Goal: Task Accomplishment & Management: Complete application form

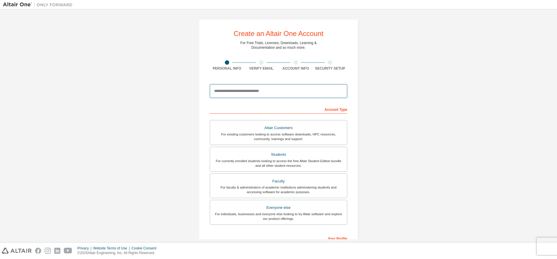
click at [269, 96] on input "email" at bounding box center [279, 91] width 138 height 14
type input "**********"
click at [386, 92] on div "**********" at bounding box center [279, 165] width 552 height 307
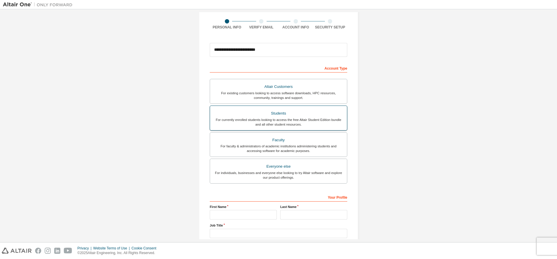
scroll to position [58, 0]
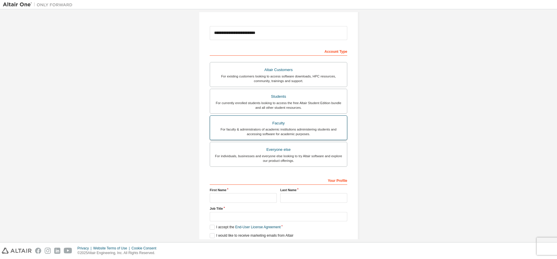
click at [246, 136] on div "For faculty & administrators of academic institutions administering students an…" at bounding box center [279, 131] width 130 height 9
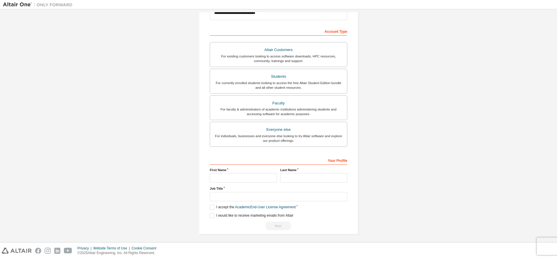
scroll to position [80, 0]
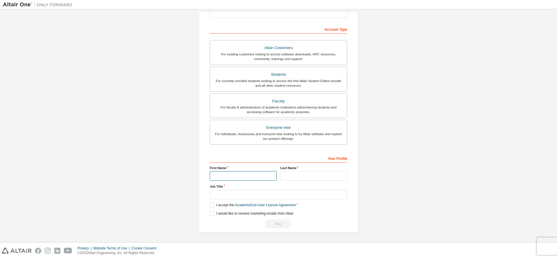
click at [249, 173] on input "text" at bounding box center [243, 176] width 67 height 10
type input "********"
click at [302, 170] on label "Last Name" at bounding box center [313, 168] width 67 height 5
drag, startPoint x: 310, startPoint y: 172, endPoint x: 304, endPoint y: 168, distance: 8.0
click at [310, 172] on input "text" at bounding box center [313, 176] width 67 height 10
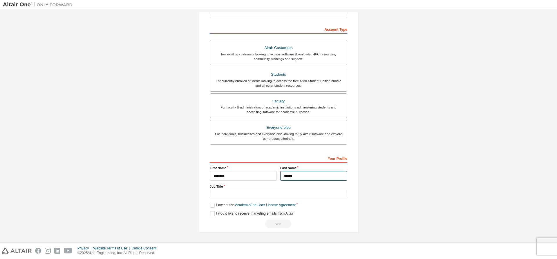
type input "******"
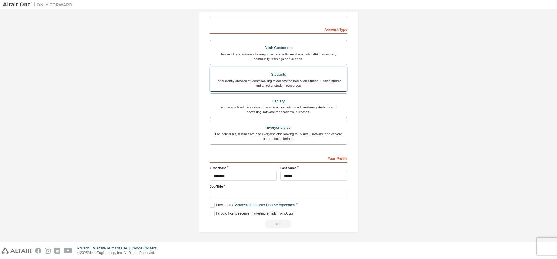
click at [316, 85] on div "For currently enrolled students looking to access the free Altair Student Editi…" at bounding box center [279, 83] width 130 height 9
click at [219, 205] on label "I accept the Academic End-User License Agreement" at bounding box center [253, 205] width 86 height 5
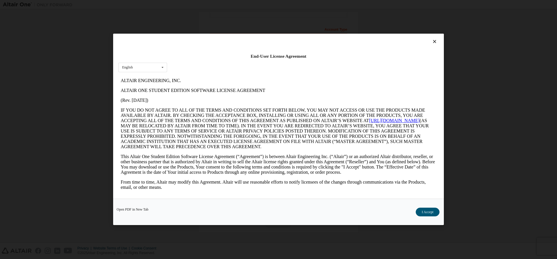
scroll to position [0, 0]
click at [436, 40] on icon at bounding box center [435, 41] width 6 height 5
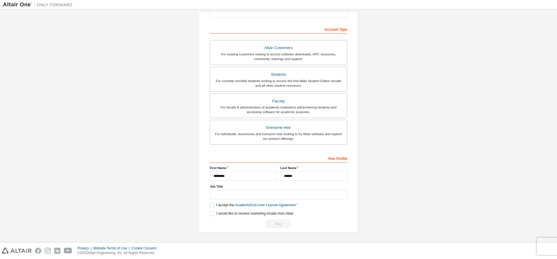
click at [214, 206] on label "I accept the Academic End-User License Agreement" at bounding box center [253, 205] width 86 height 5
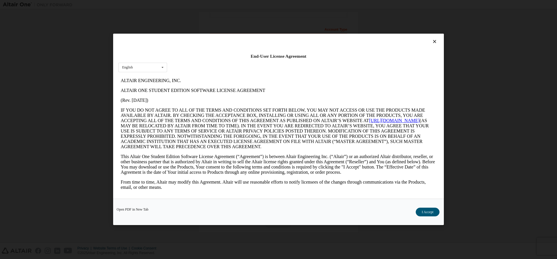
click at [435, 46] on div at bounding box center [278, 43] width 320 height 8
click at [435, 44] on icon at bounding box center [435, 41] width 6 height 5
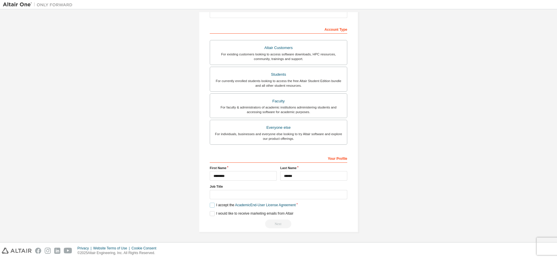
click at [211, 207] on label "I accept the Academic End-User License Agreement" at bounding box center [253, 205] width 86 height 5
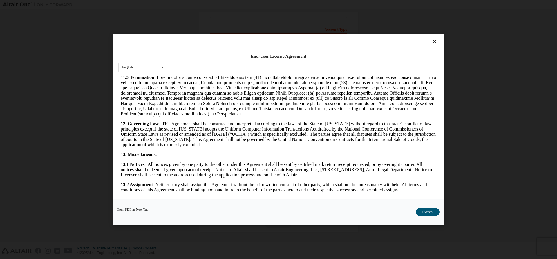
scroll to position [878, 0]
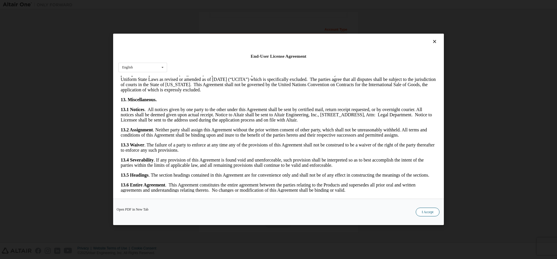
click at [433, 213] on button "I Accept" at bounding box center [428, 212] width 24 height 9
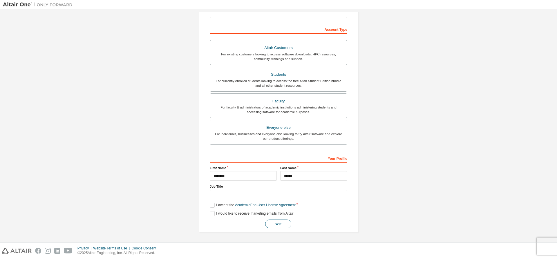
click at [273, 225] on button "Next" at bounding box center [278, 224] width 26 height 9
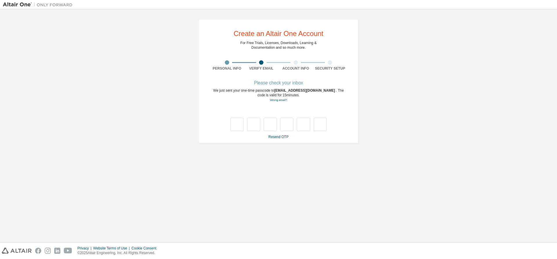
type input "*"
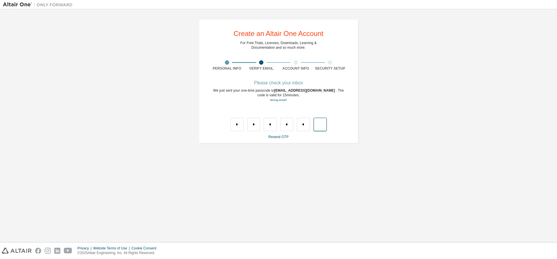
type input "*"
